Goal: Navigation & Orientation: Find specific page/section

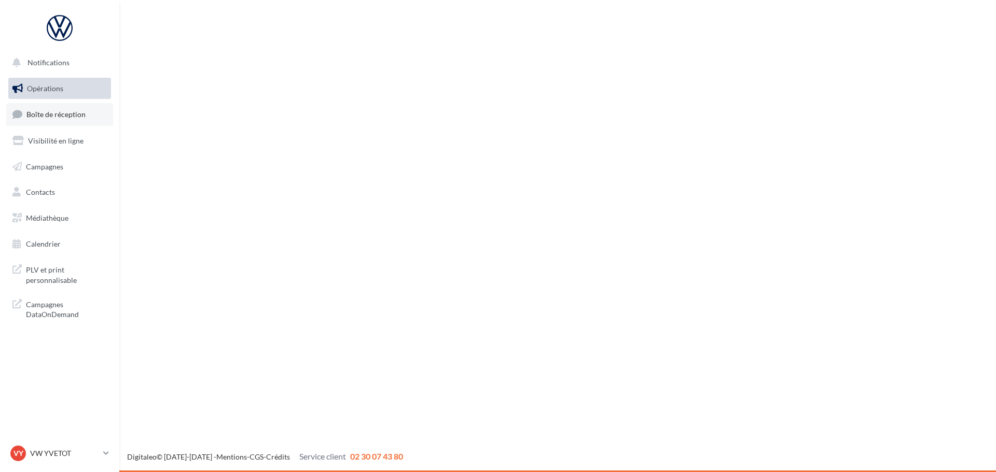
click at [83, 116] on span "Boîte de réception" at bounding box center [55, 114] width 59 height 9
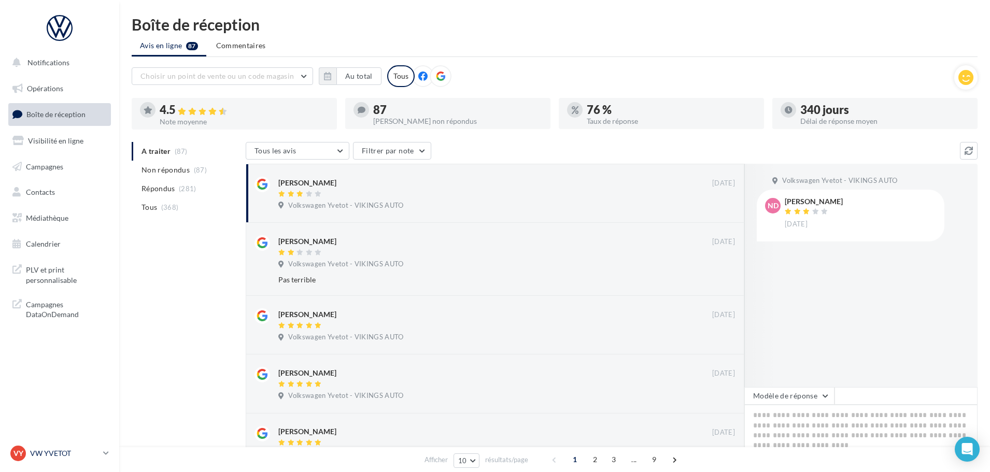
click at [63, 457] on p "VW YVETOT" at bounding box center [64, 454] width 69 height 10
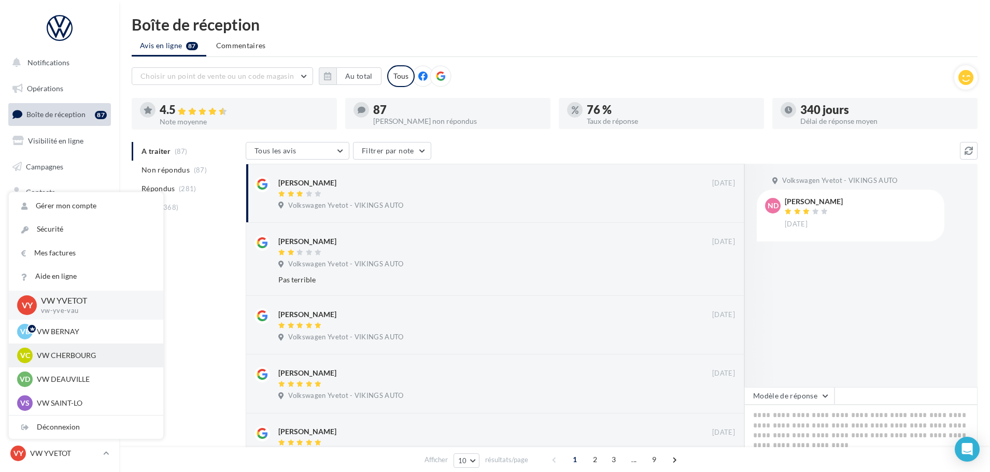
click at [63, 351] on p "VW CHERBOURG" at bounding box center [94, 356] width 114 height 10
